Goal: Check status: Check status

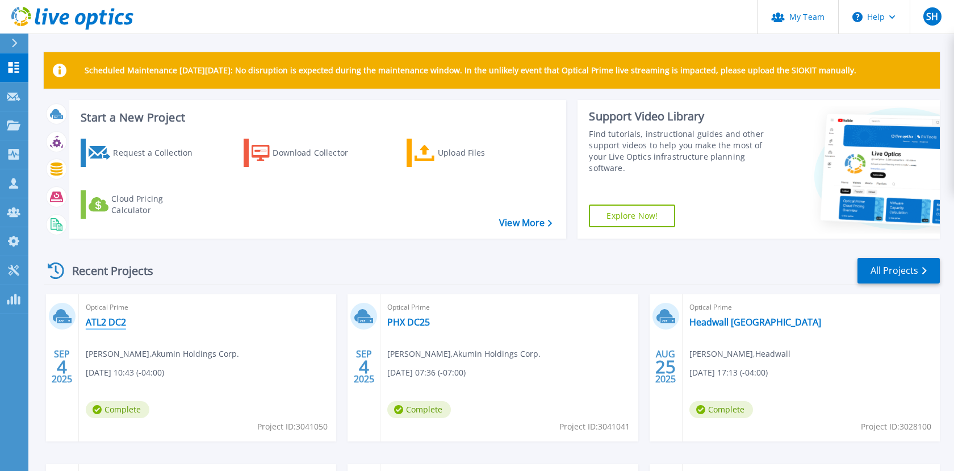
click at [97, 320] on link "ATL2 DC2" at bounding box center [106, 321] width 40 height 11
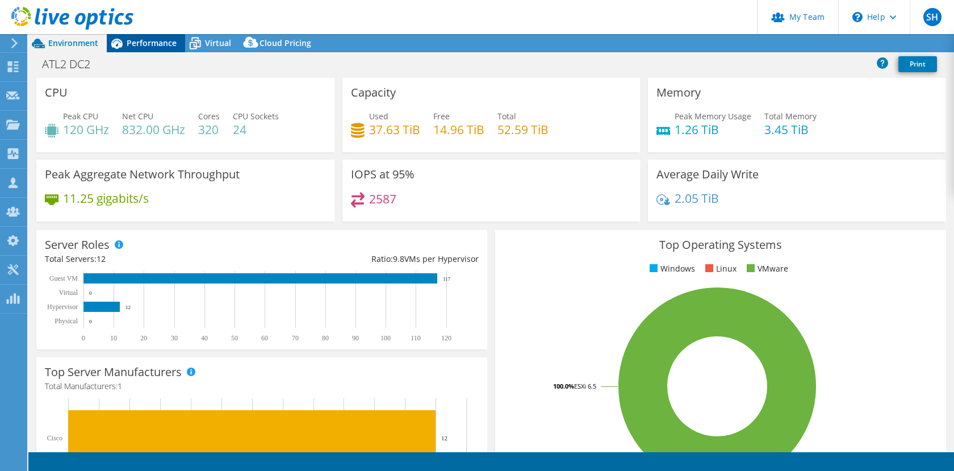
click at [147, 50] on div "Performance" at bounding box center [146, 43] width 78 height 18
select select "USD"
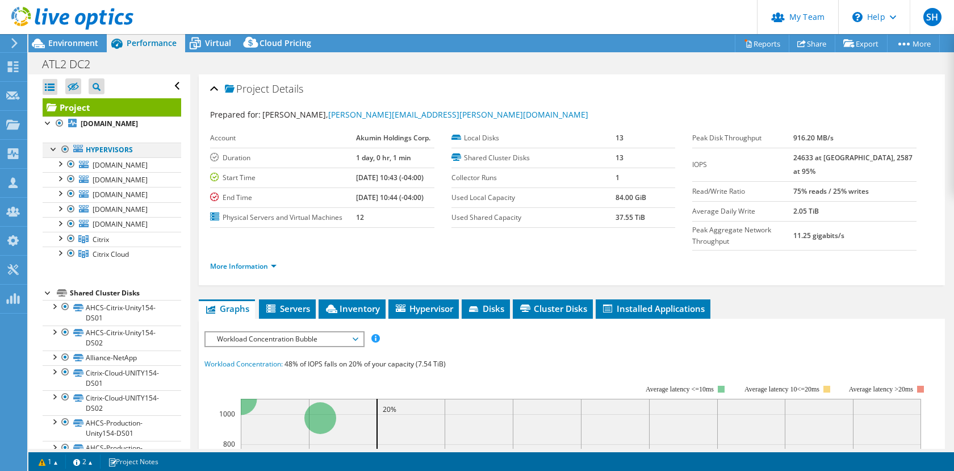
click at [52, 154] on div at bounding box center [53, 148] width 11 height 11
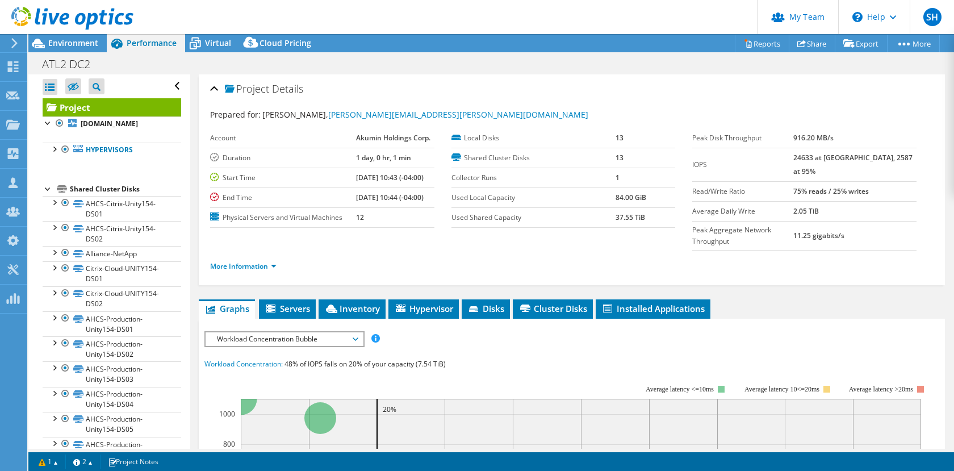
click at [45, 194] on div at bounding box center [48, 187] width 11 height 11
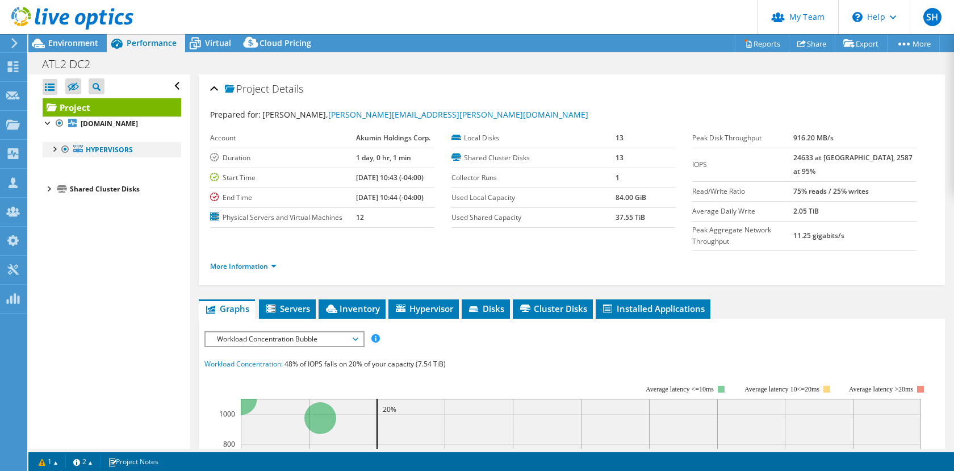
click at [57, 154] on div at bounding box center [53, 148] width 11 height 11
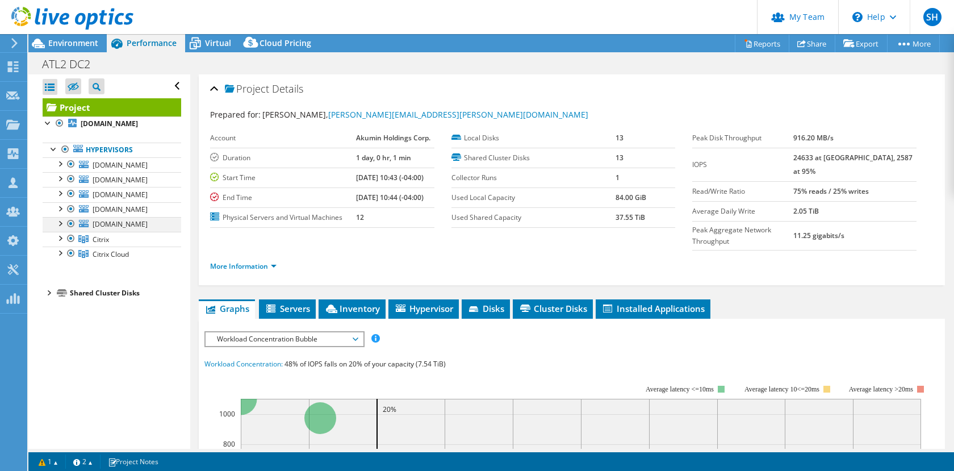
click at [71, 231] on div at bounding box center [70, 224] width 11 height 14
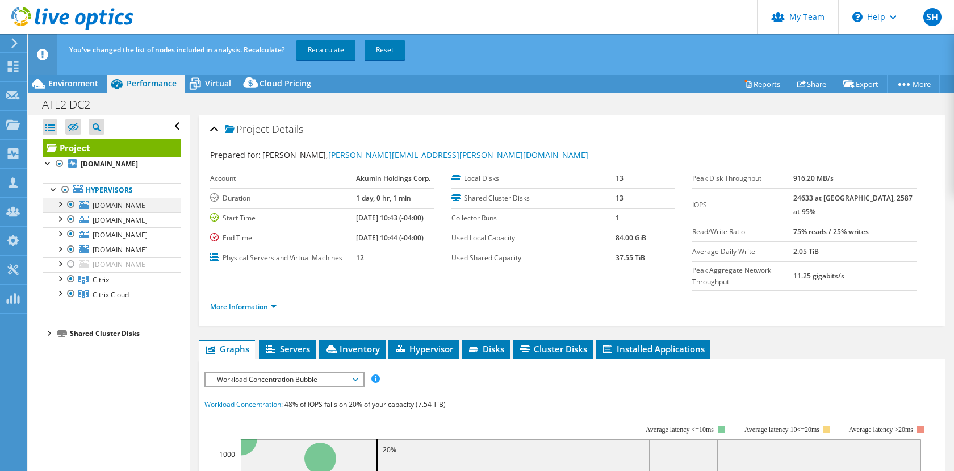
click at [69, 211] on div at bounding box center [70, 205] width 11 height 14
click at [69, 226] on div at bounding box center [70, 219] width 11 height 14
click at [69, 241] on div at bounding box center [70, 234] width 11 height 14
click at [69, 256] on div at bounding box center [70, 250] width 11 height 14
click at [68, 301] on div at bounding box center [70, 294] width 11 height 14
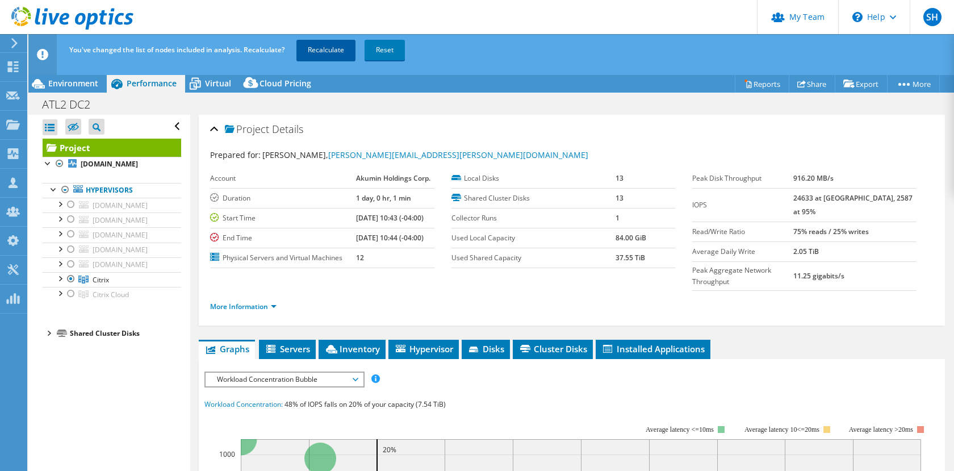
click at [333, 51] on link "Recalculate" at bounding box center [326, 50] width 59 height 20
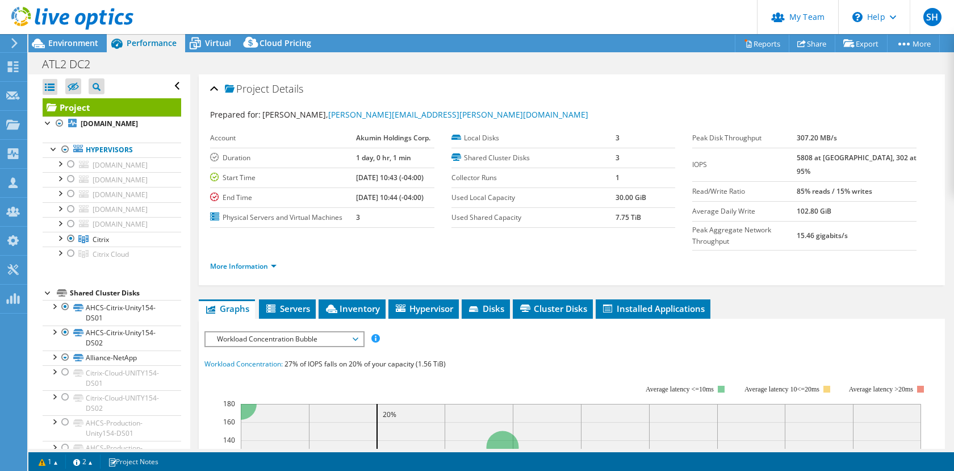
click at [59, 32] on div at bounding box center [66, 19] width 133 height 38
click at [65, 42] on span "Environment" at bounding box center [73, 42] width 50 height 11
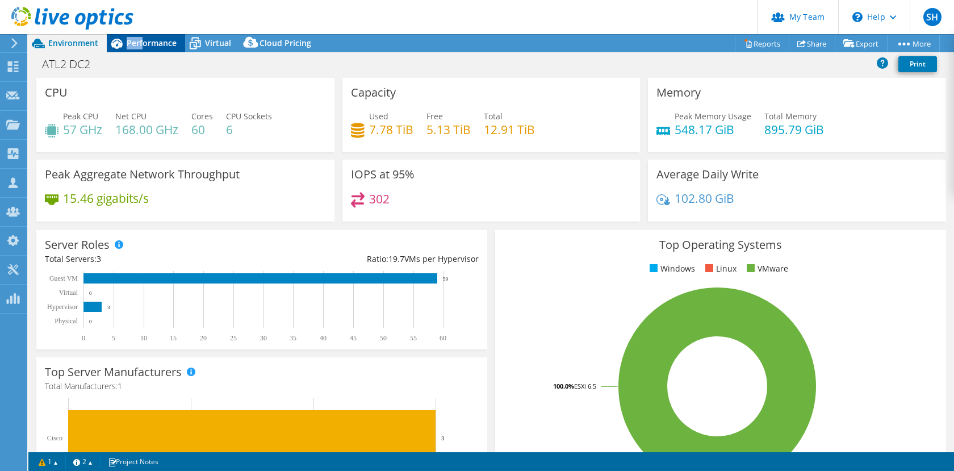
click at [143, 37] on div "Performance" at bounding box center [146, 43] width 78 height 18
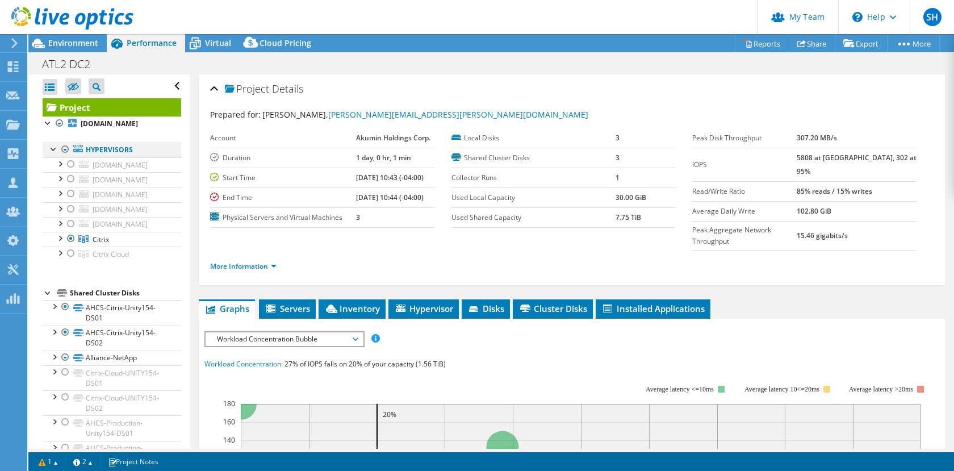
click at [64, 156] on div at bounding box center [65, 150] width 11 height 14
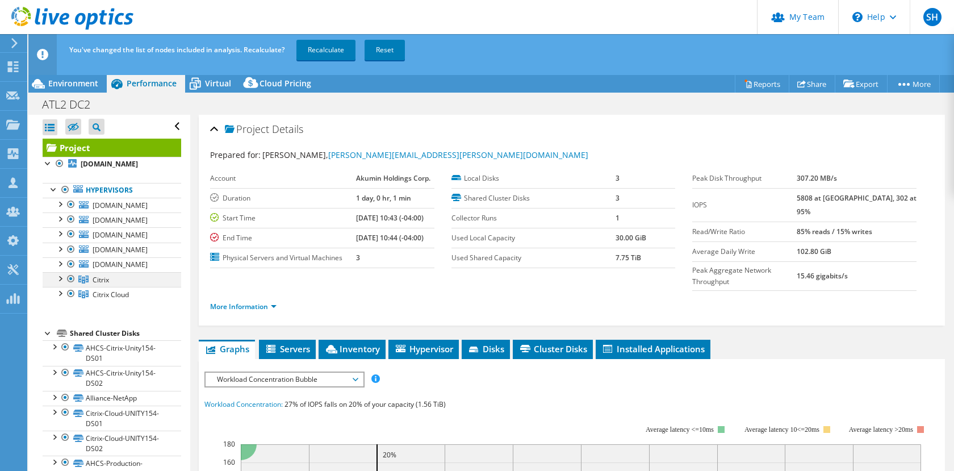
click at [68, 286] on div at bounding box center [70, 279] width 11 height 14
click at [68, 301] on div at bounding box center [70, 294] width 11 height 14
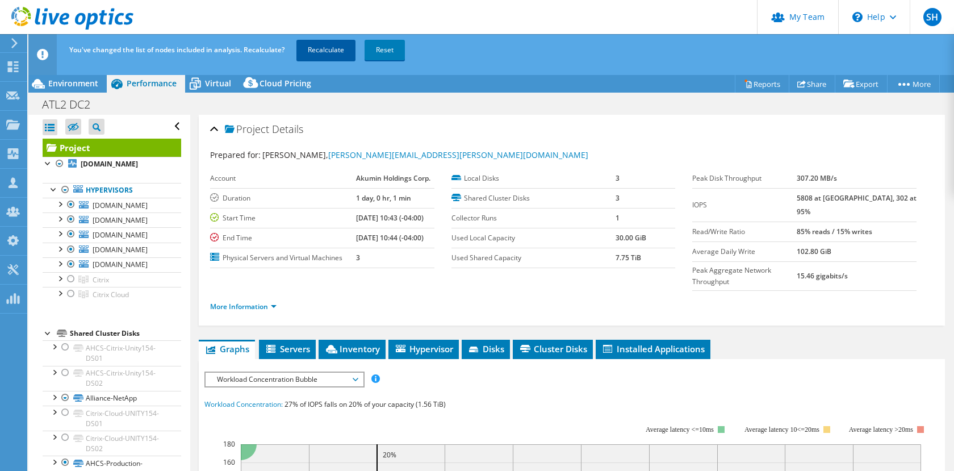
click at [333, 46] on link "Recalculate" at bounding box center [326, 50] width 59 height 20
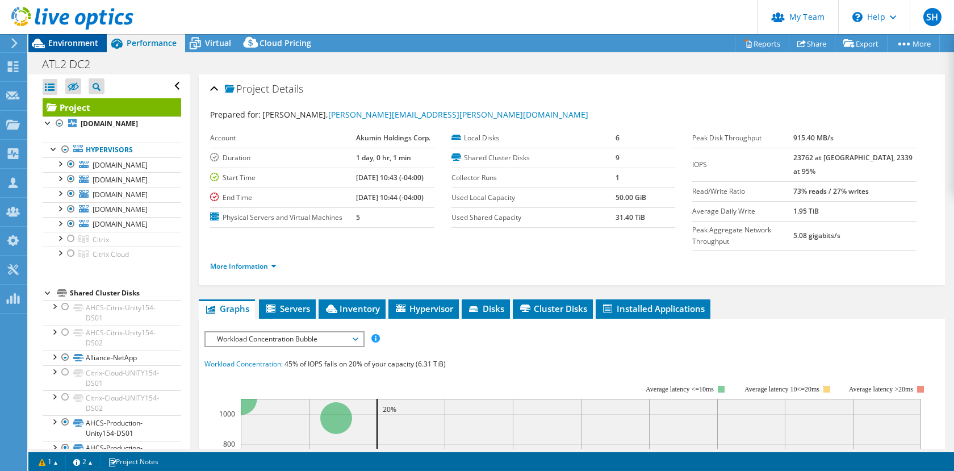
click at [75, 45] on span "Environment" at bounding box center [73, 42] width 50 height 11
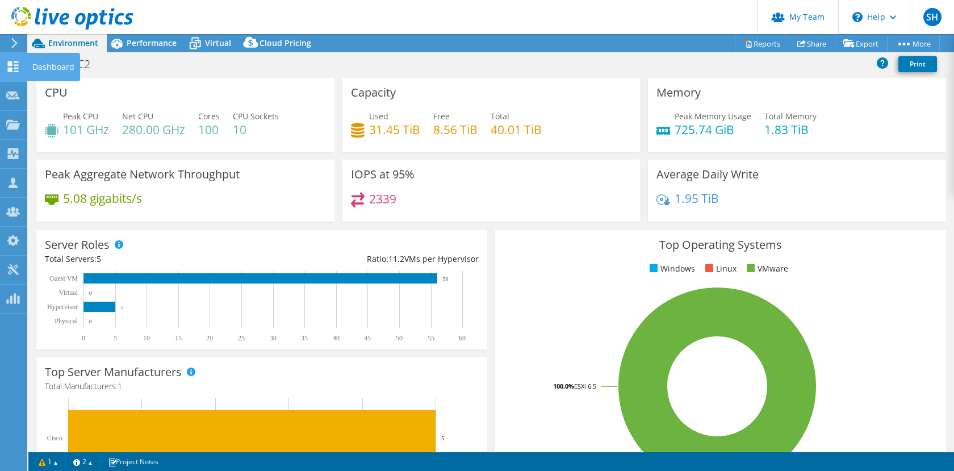
click at [14, 65] on use at bounding box center [13, 66] width 11 height 11
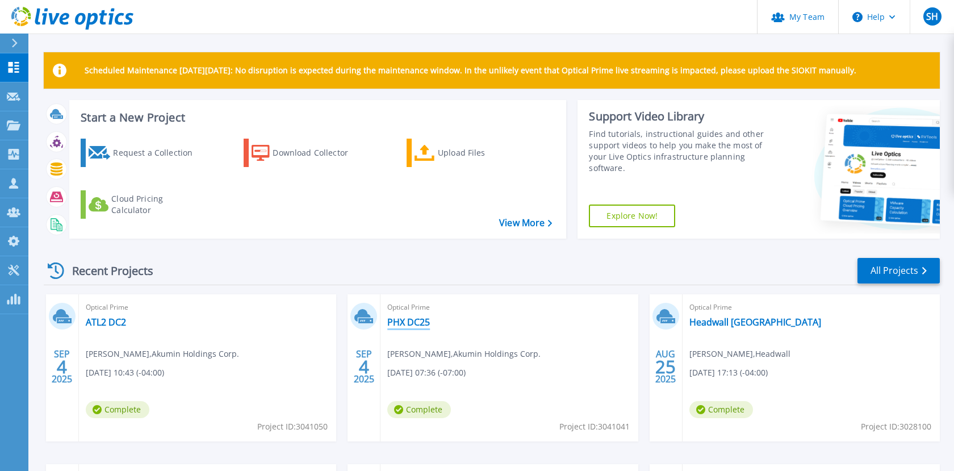
click at [412, 322] on link "PHX DC25" at bounding box center [408, 321] width 43 height 11
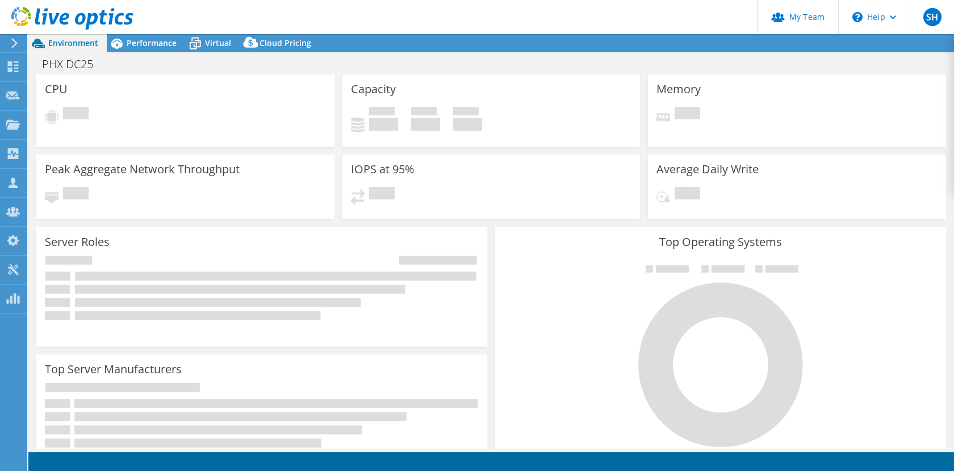
select select "USD"
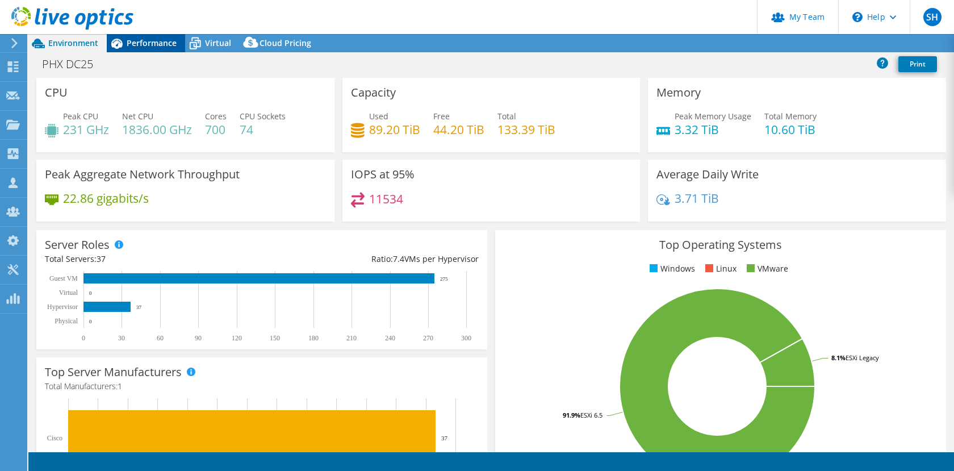
click at [152, 43] on span "Performance" at bounding box center [152, 42] width 50 height 11
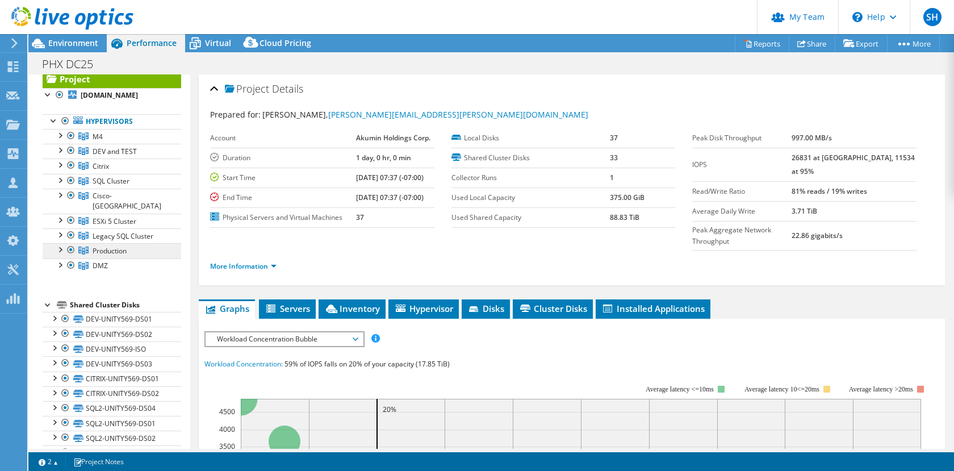
scroll to position [18, 0]
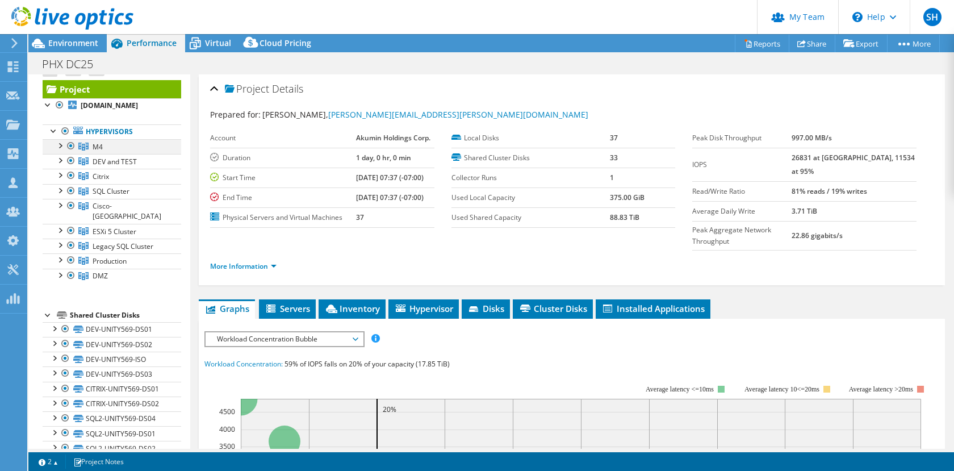
click at [61, 151] on div at bounding box center [59, 144] width 11 height 11
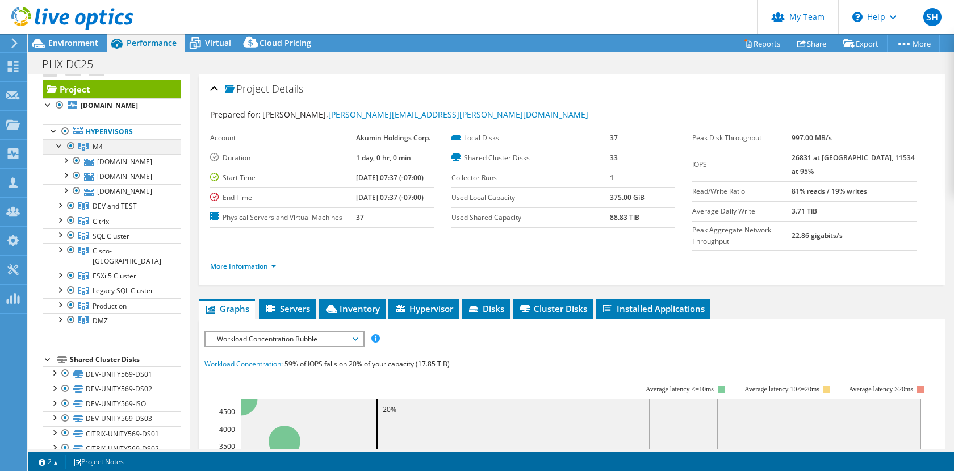
click at [61, 151] on div at bounding box center [59, 144] width 11 height 11
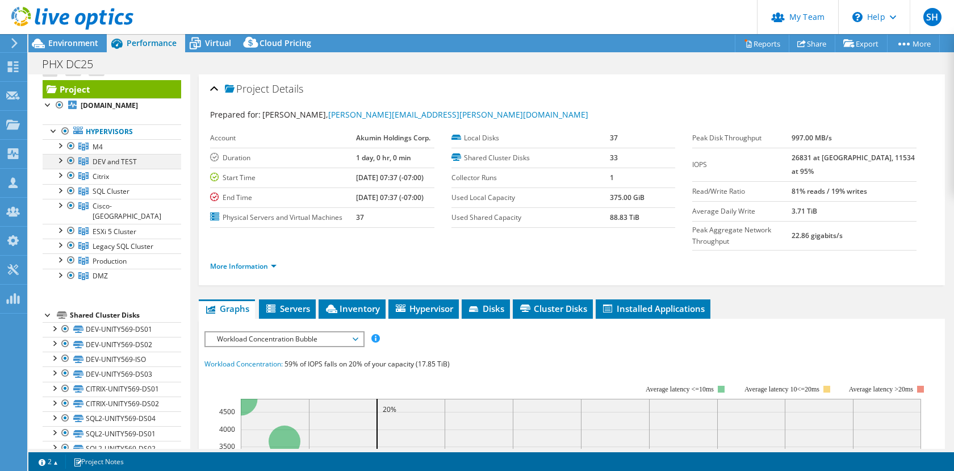
click at [60, 165] on div at bounding box center [59, 159] width 11 height 11
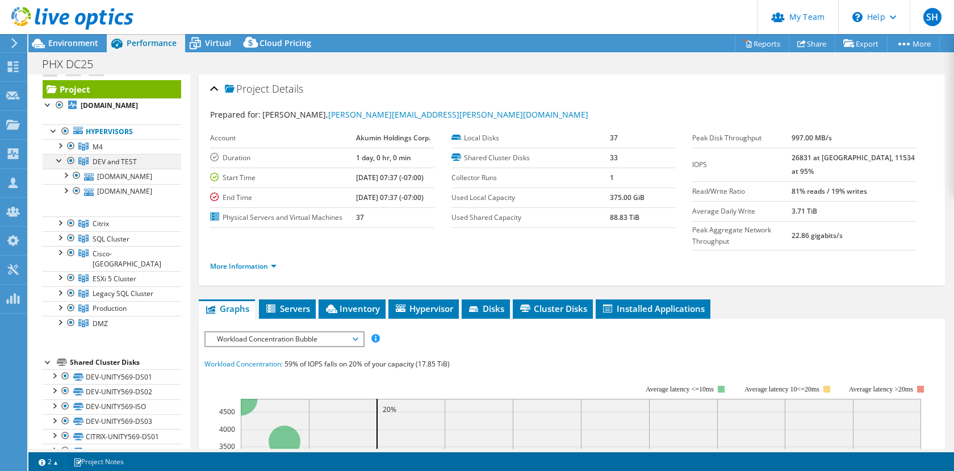
click at [60, 165] on div at bounding box center [59, 159] width 11 height 11
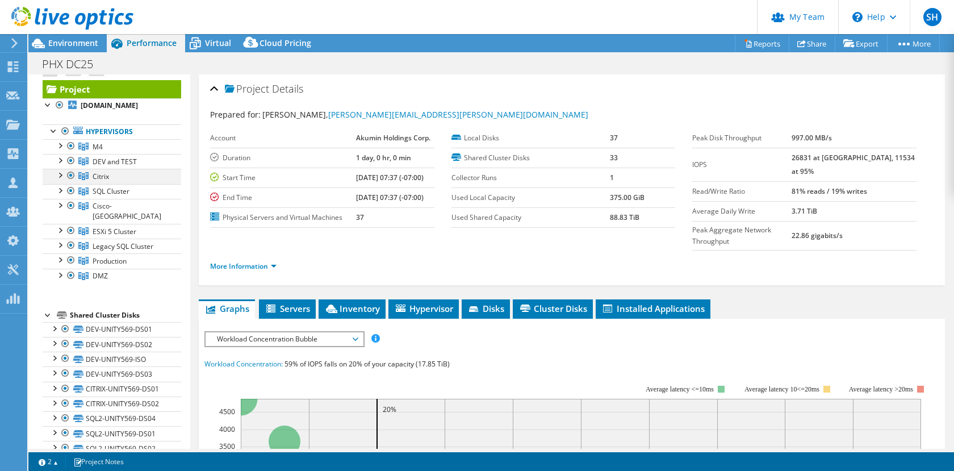
click at [59, 180] on div at bounding box center [59, 174] width 11 height 11
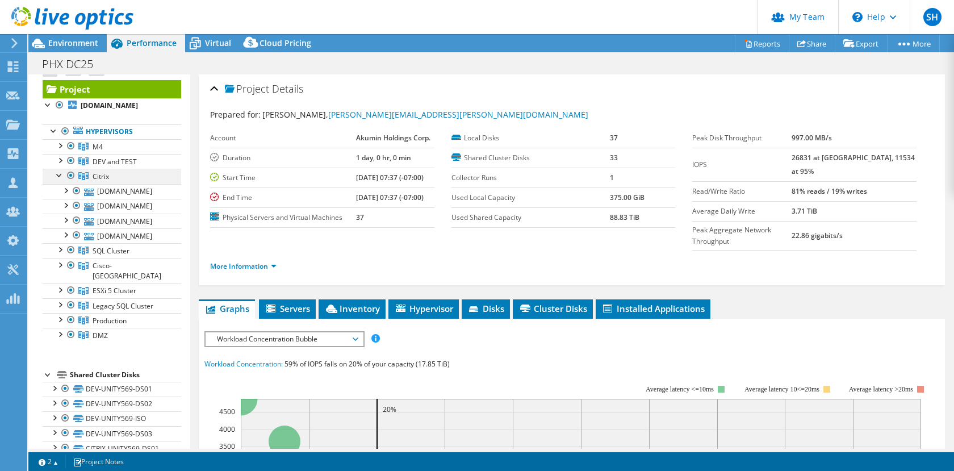
click at [59, 180] on div at bounding box center [59, 174] width 11 height 11
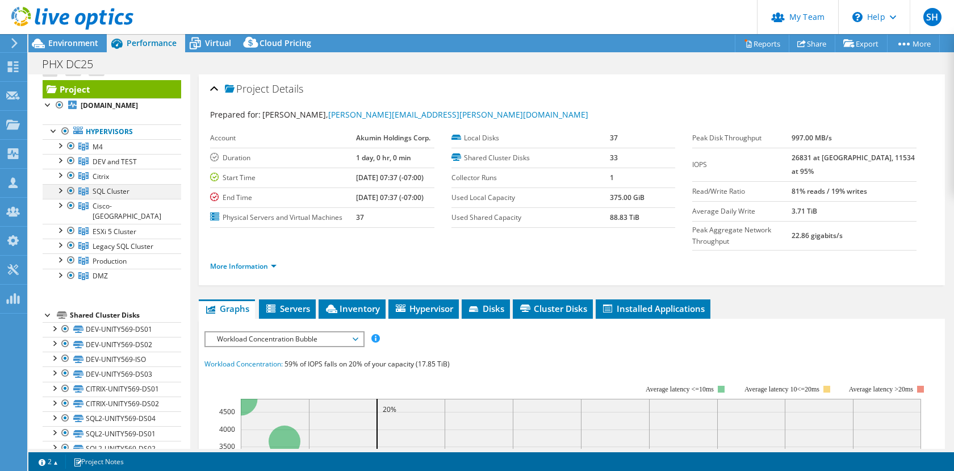
click at [59, 195] on div at bounding box center [59, 189] width 11 height 11
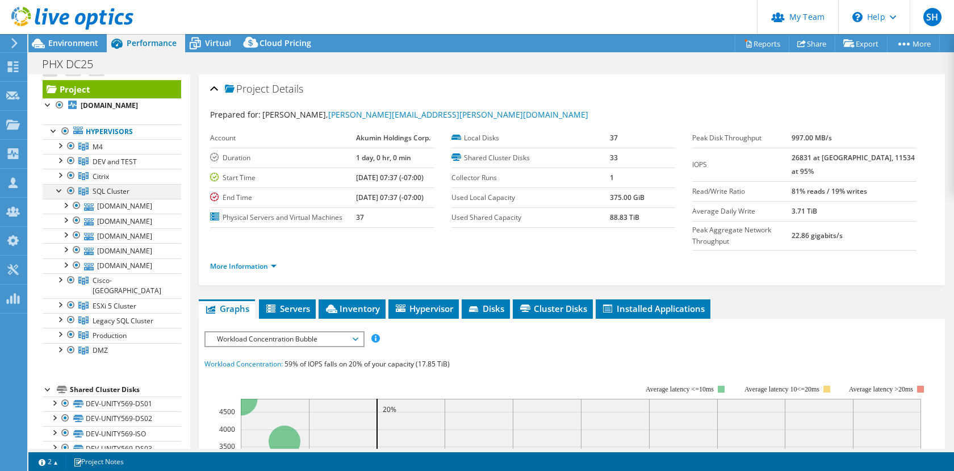
click at [59, 195] on div at bounding box center [59, 189] width 11 height 11
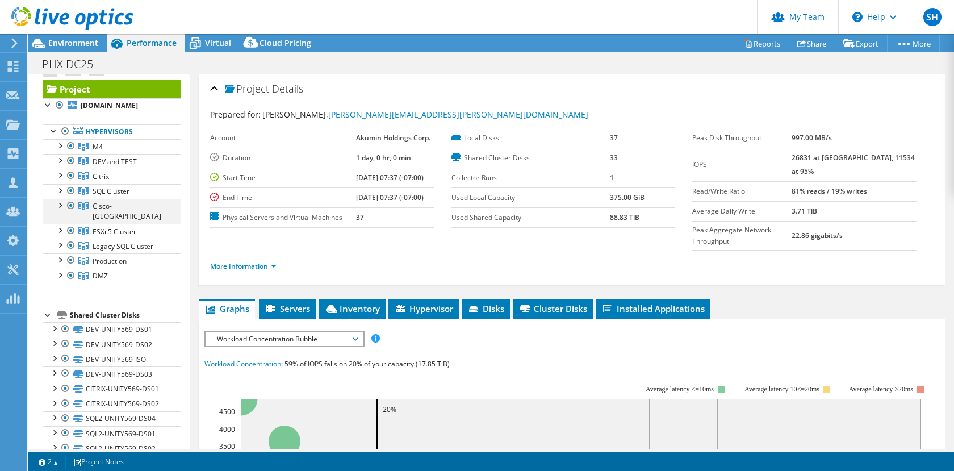
click at [61, 210] on div at bounding box center [59, 204] width 11 height 11
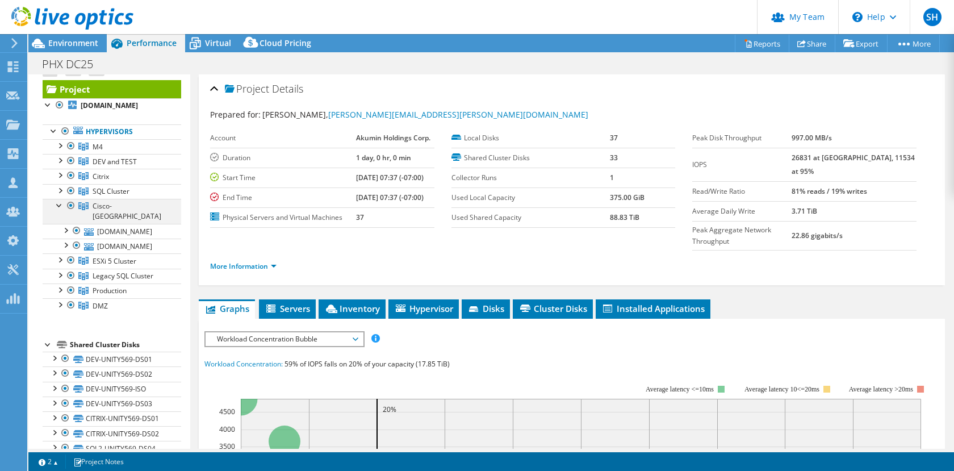
click at [61, 210] on div at bounding box center [59, 204] width 11 height 11
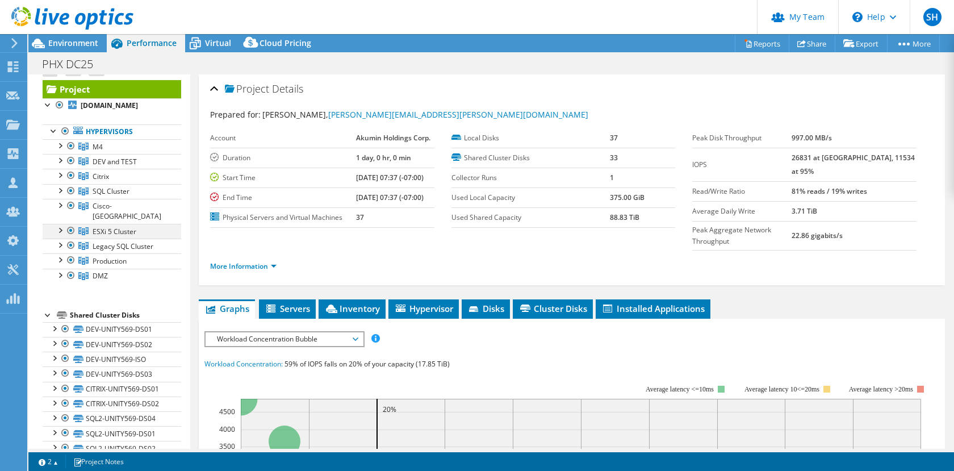
click at [60, 231] on div at bounding box center [59, 229] width 11 height 11
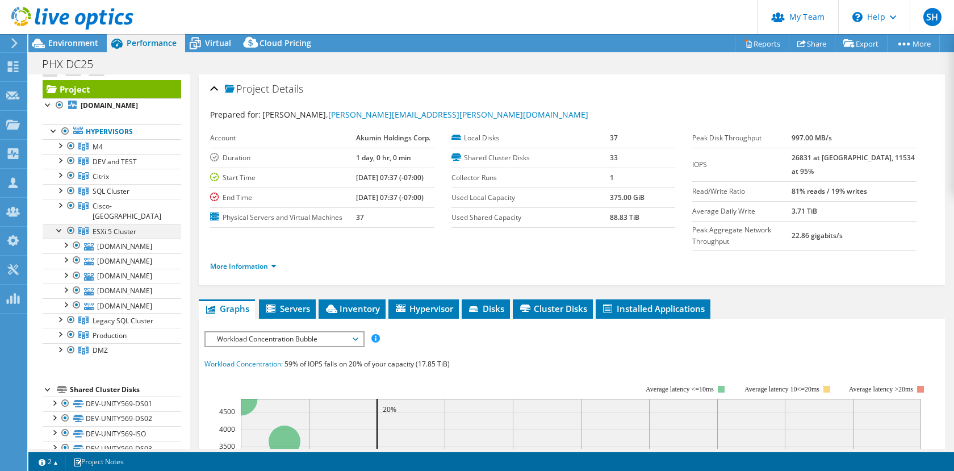
click at [60, 231] on div at bounding box center [59, 229] width 11 height 11
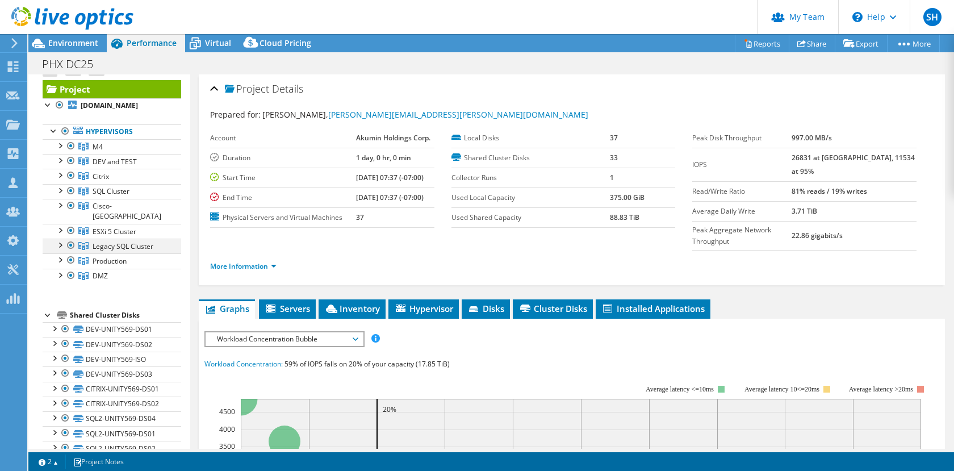
click at [57, 245] on div at bounding box center [59, 244] width 11 height 11
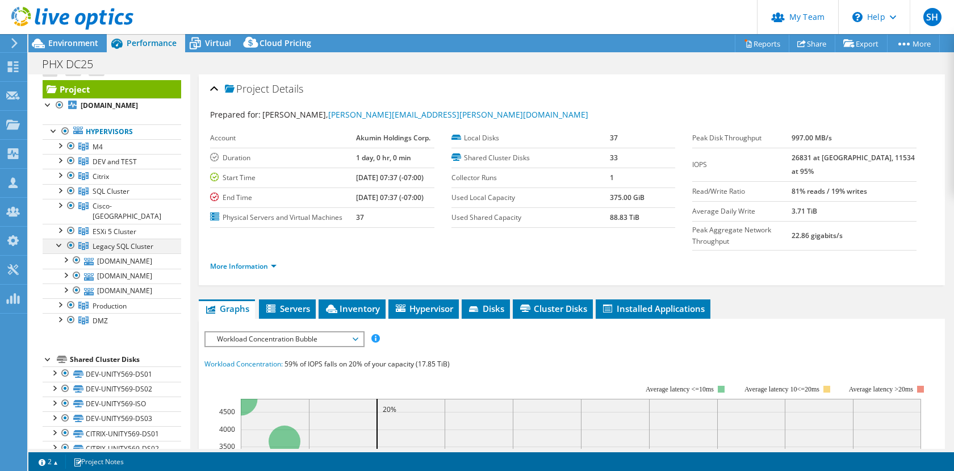
click at [57, 245] on div at bounding box center [59, 244] width 11 height 11
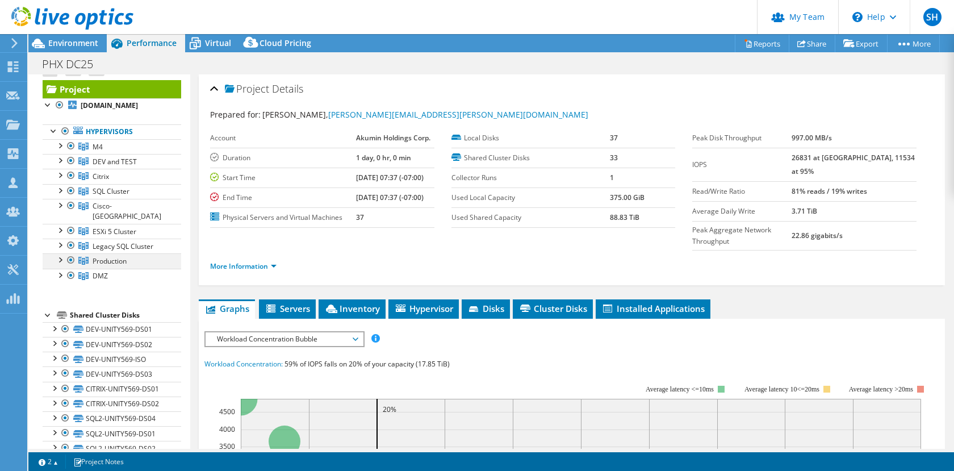
click at [60, 257] on div at bounding box center [59, 258] width 11 height 11
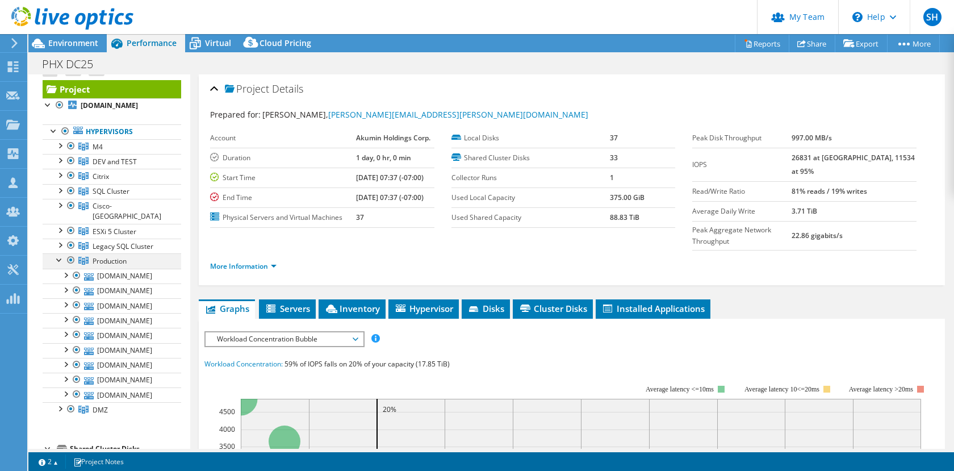
click at [60, 257] on div at bounding box center [59, 258] width 11 height 11
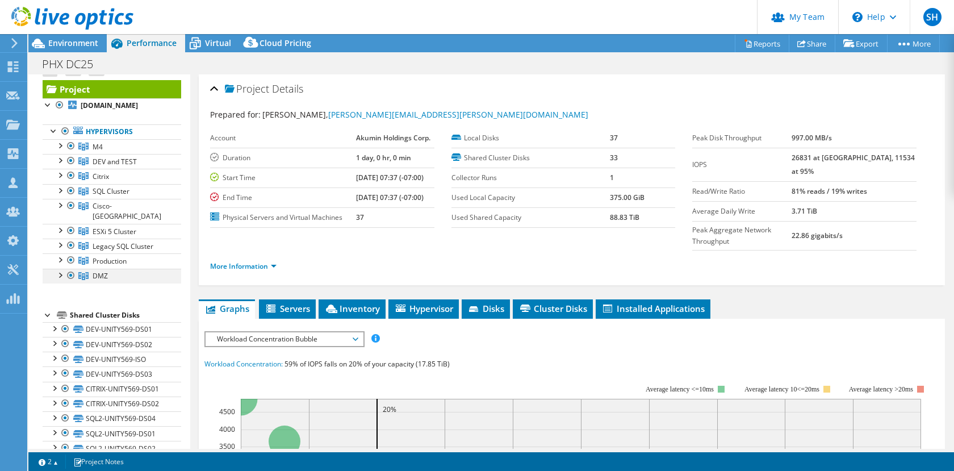
click at [60, 273] on div at bounding box center [59, 274] width 11 height 11
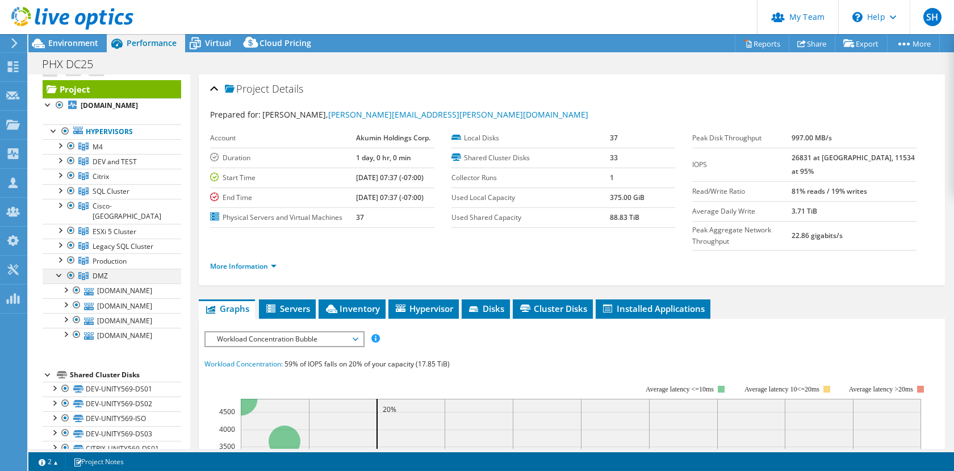
click at [60, 273] on div at bounding box center [59, 274] width 11 height 11
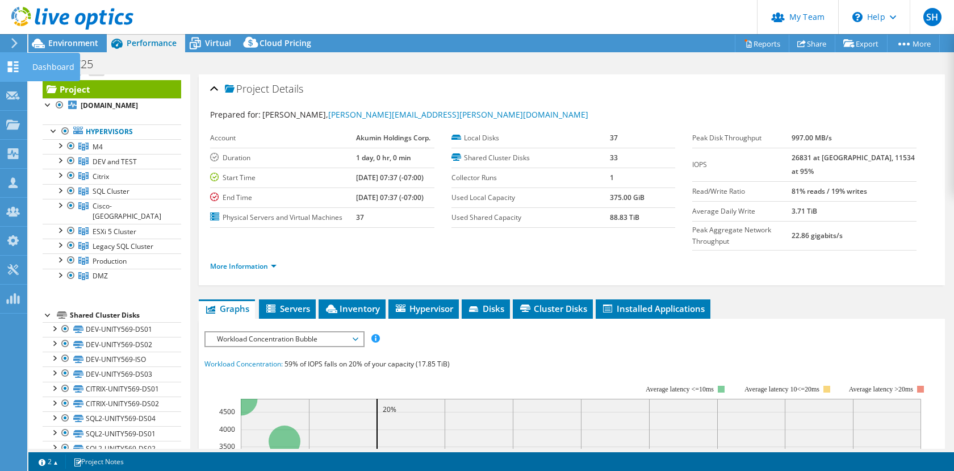
click at [11, 64] on use at bounding box center [13, 66] width 11 height 11
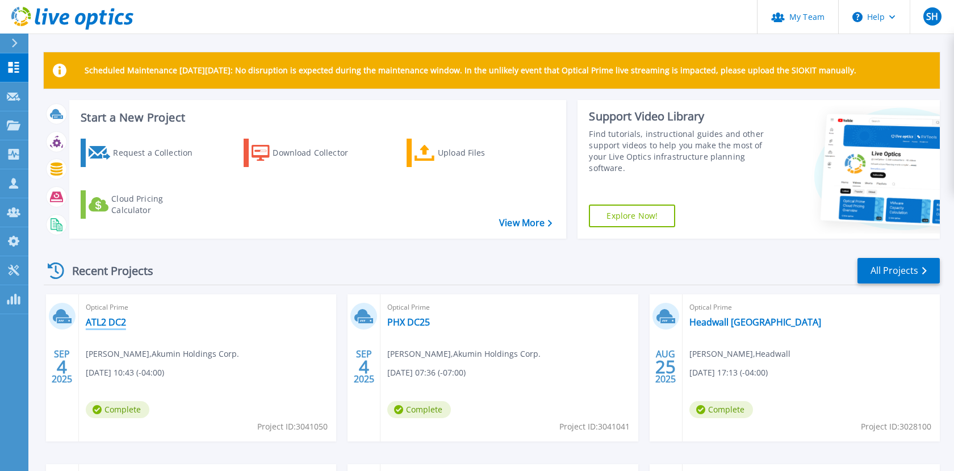
click at [106, 320] on link "ATL2 DC2" at bounding box center [106, 321] width 40 height 11
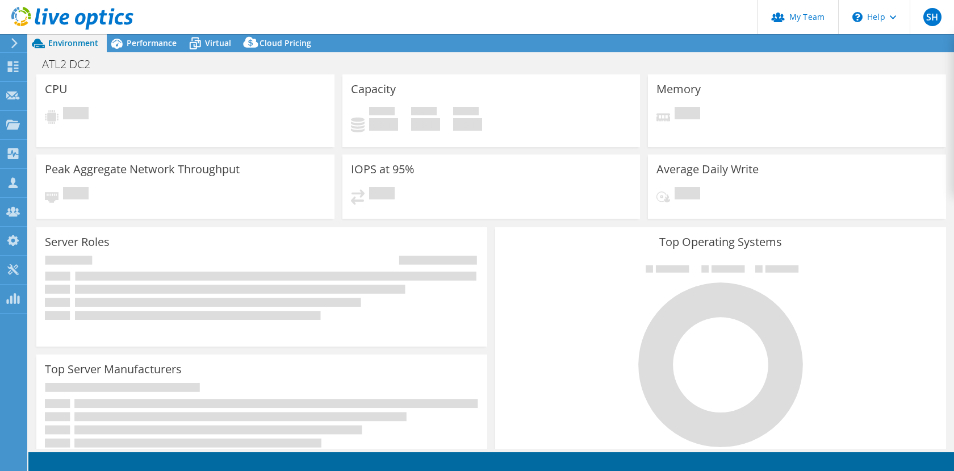
select select "USD"
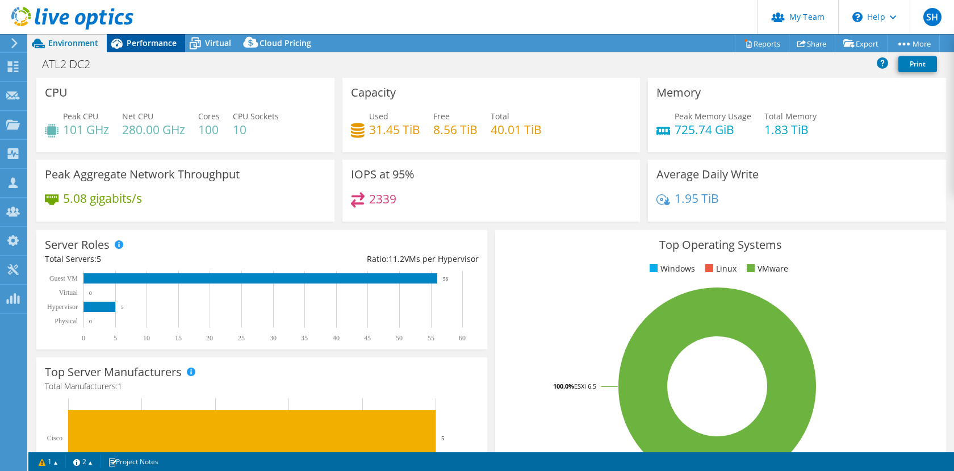
click at [158, 39] on span "Performance" at bounding box center [152, 42] width 50 height 11
